Goal: Transaction & Acquisition: Purchase product/service

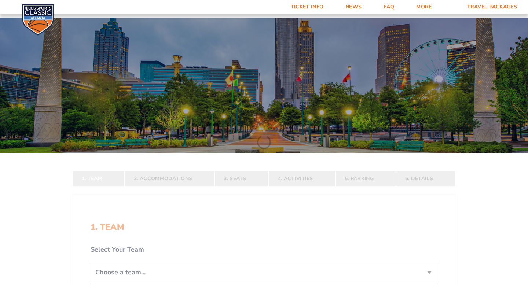
scroll to position [133, 0]
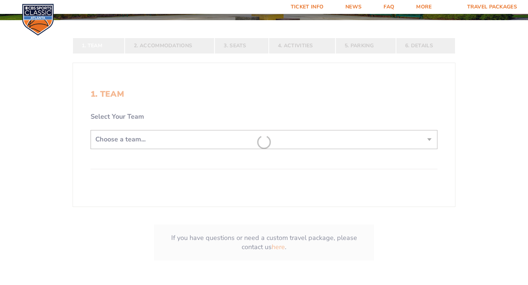
click at [210, 144] on form "[US_STATE] [US_STATE] Travel Package [US_STATE][GEOGRAPHIC_DATA] [US_STATE] Sta…" at bounding box center [264, 81] width 528 height 429
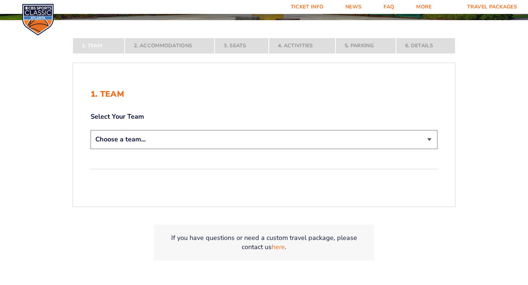
click at [213, 137] on select "Choose a team... [US_STATE] Wildcats [US_STATE] State Buckeyes [US_STATE] Tar H…" at bounding box center [264, 139] width 347 height 19
select select "12756"
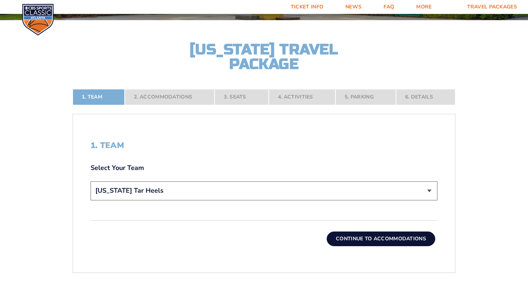
click at [353, 241] on button "Continue To Accommodations" at bounding box center [381, 239] width 108 height 15
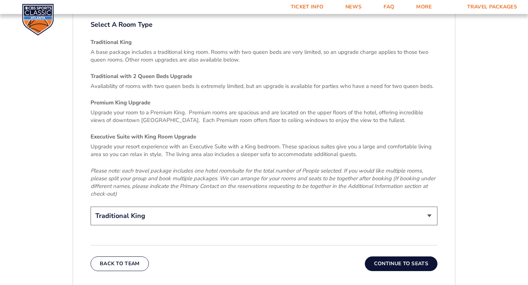
scroll to position [1075, 0]
click at [307, 206] on select "Traditional King Traditional with 2 Queen Beds Upgrade (+$95 per night) Premium…" at bounding box center [264, 215] width 347 height 19
click at [392, 256] on button "Continue To Seats" at bounding box center [401, 263] width 73 height 15
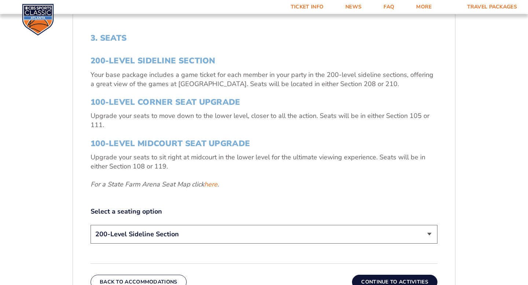
scroll to position [241, 0]
click at [267, 233] on select "200-Level Sideline Section 100-Level Corner Seat Upgrade (+$120 per person) 100…" at bounding box center [264, 234] width 347 height 19
click at [213, 184] on link "here" at bounding box center [210, 184] width 13 height 9
click at [406, 279] on button "Continue To Activities" at bounding box center [394, 281] width 85 height 15
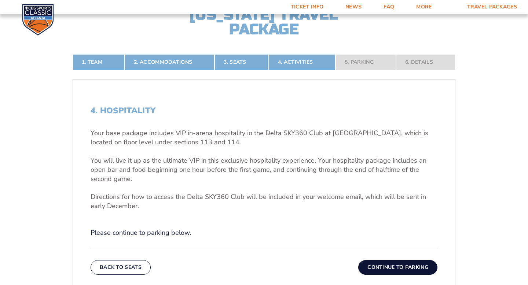
scroll to position [174, 0]
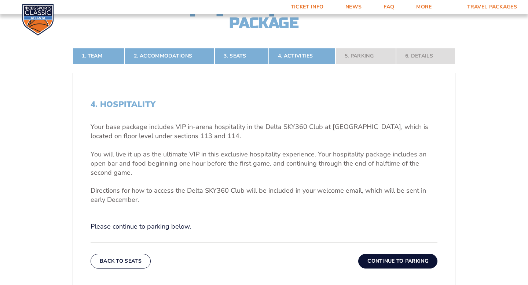
click at [377, 258] on button "Continue To Parking" at bounding box center [397, 261] width 79 height 15
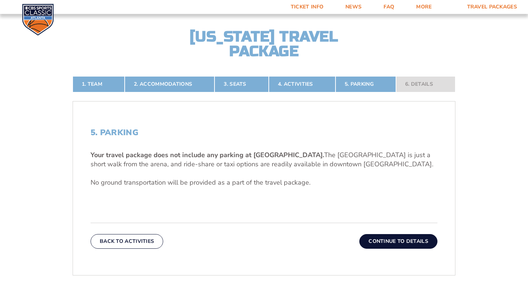
scroll to position [147, 0]
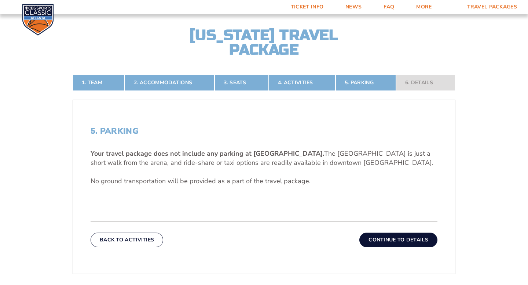
click at [396, 233] on button "Continue To Details" at bounding box center [398, 240] width 78 height 15
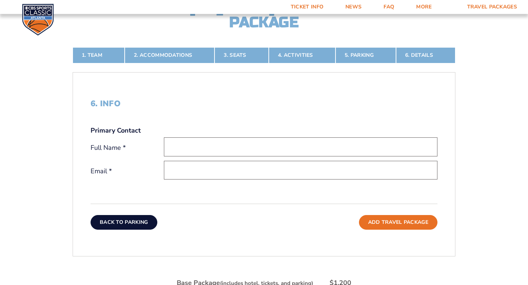
click at [134, 221] on button "Back To Parking" at bounding box center [124, 222] width 67 height 15
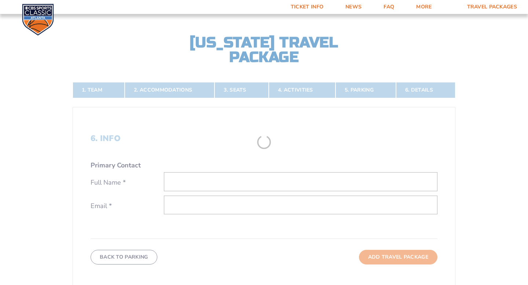
scroll to position [135, 0]
